Goal: Information Seeking & Learning: Find specific fact

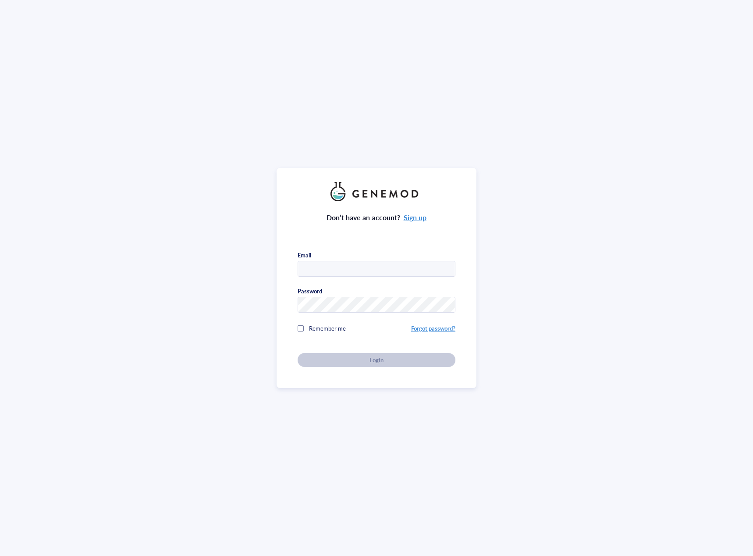
click at [366, 263] on input "text" at bounding box center [376, 269] width 157 height 16
type input "[EMAIL_ADDRESS][DOMAIN_NAME]"
click at [354, 357] on div "Login" at bounding box center [377, 360] width 130 height 8
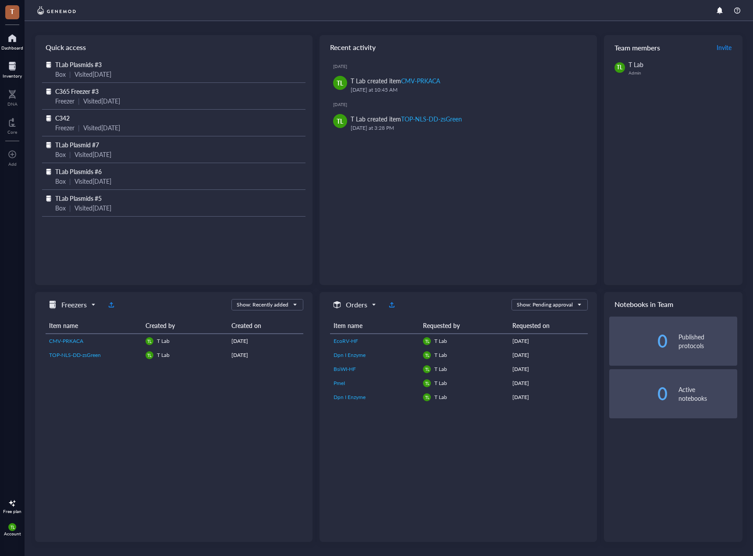
click at [12, 68] on div at bounding box center [12, 66] width 19 height 14
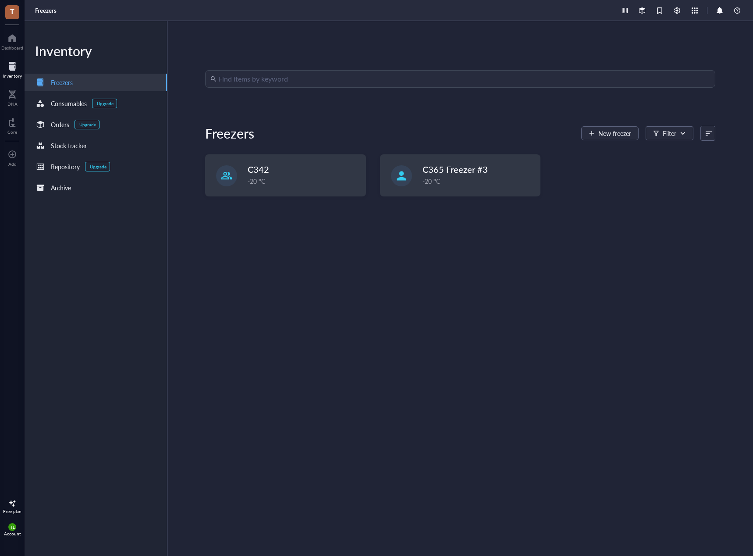
click at [235, 81] on input "search" at bounding box center [464, 79] width 492 height 17
type input "2xfyve"
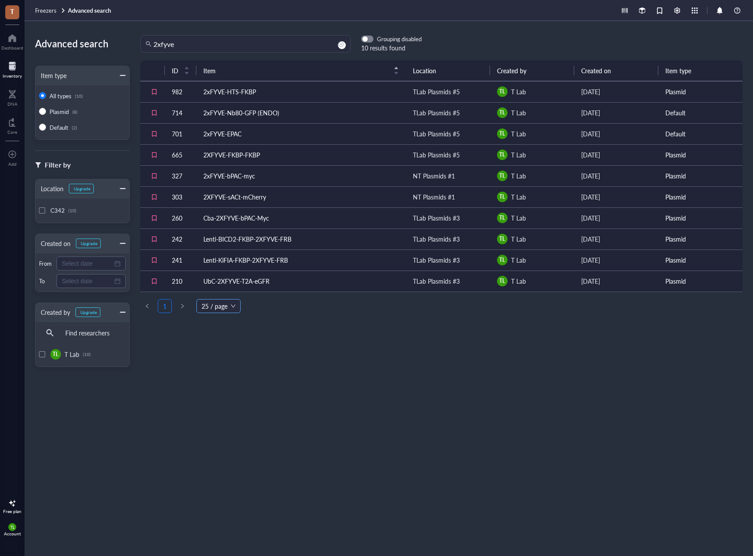
click at [223, 307] on span "25 / page" at bounding box center [219, 305] width 34 height 13
click at [216, 336] on div "50 / page" at bounding box center [218, 338] width 30 height 10
